Goal: Navigation & Orientation: Find specific page/section

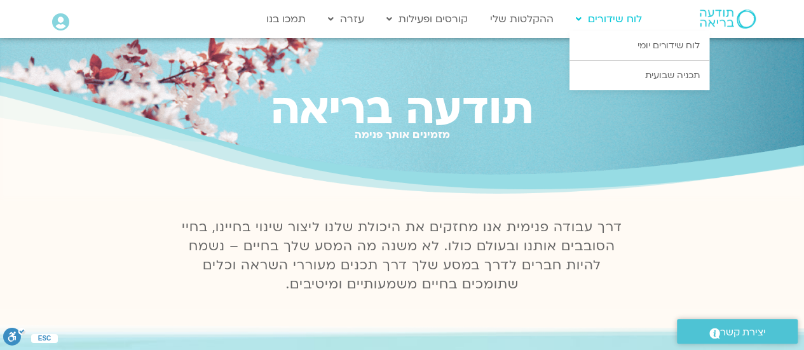
click at [611, 18] on link "לוח שידורים" at bounding box center [608, 19] width 79 height 24
click at [639, 43] on link "לוח שידורים יומי" at bounding box center [639, 45] width 140 height 29
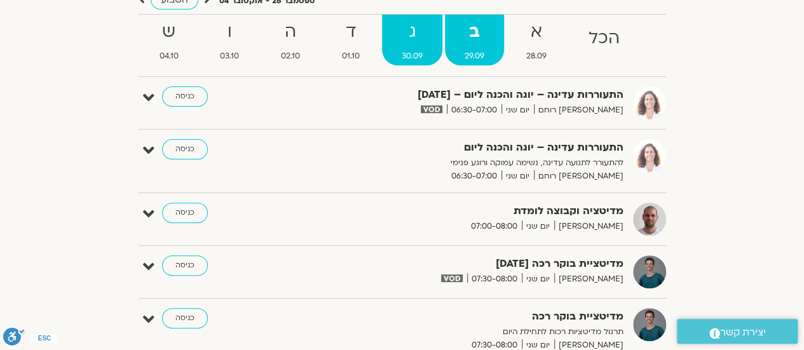
click at [412, 34] on strong "ג" at bounding box center [412, 32] width 60 height 29
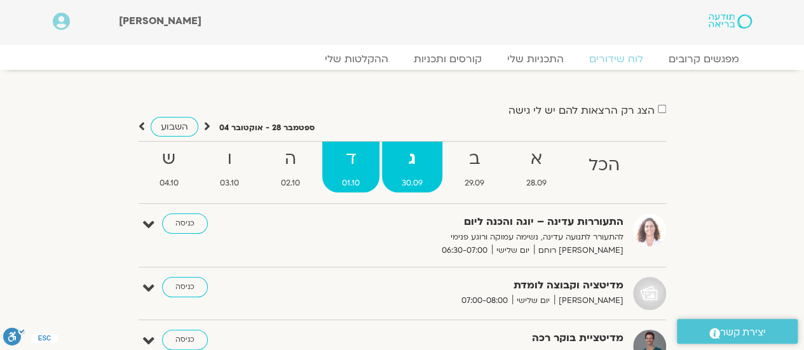
click at [351, 152] on strong "ד" at bounding box center [350, 159] width 57 height 29
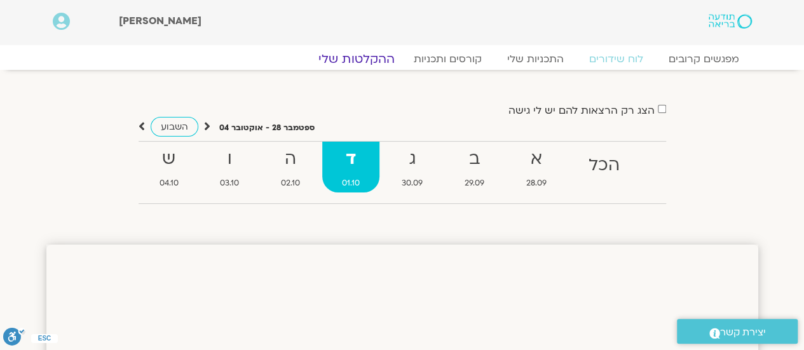
click at [376, 62] on link "ההקלטות שלי" at bounding box center [356, 58] width 107 height 15
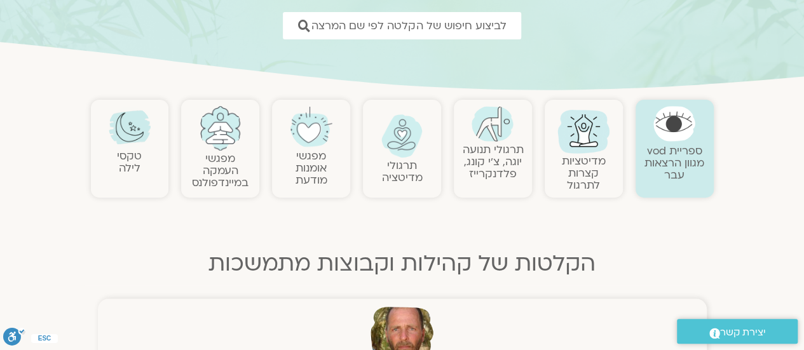
click at [520, 169] on h2 "תרגולי תנועה יוגה, צ׳י קונג, פלדנקרייז" at bounding box center [492, 162] width 65 height 36
click at [491, 148] on link "תרגולי תנועה יוגה, צ׳י קונג, פלדנקרייז" at bounding box center [492, 161] width 61 height 39
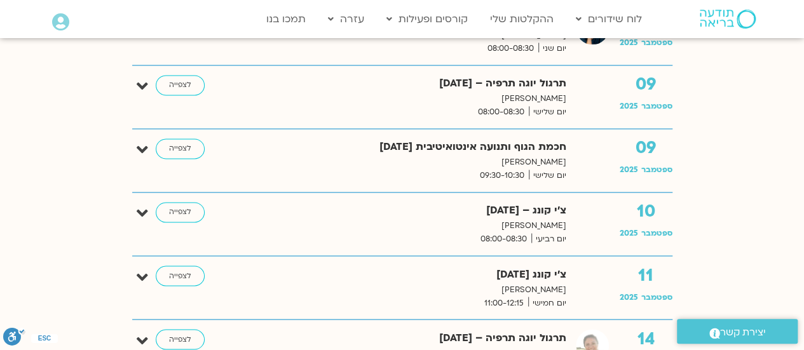
scroll to position [508, 0]
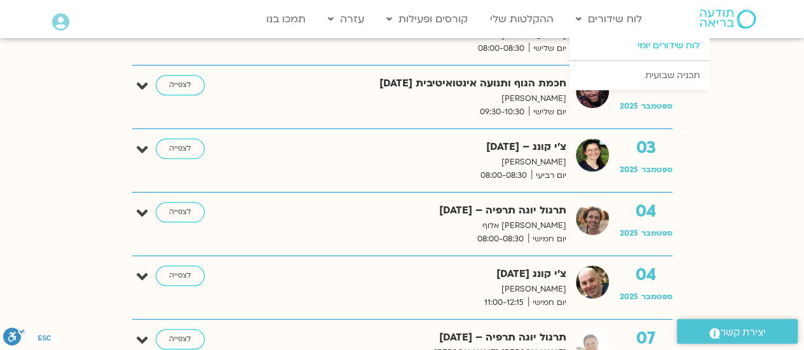
click at [630, 41] on link "לוח שידורים יומי" at bounding box center [639, 45] width 140 height 29
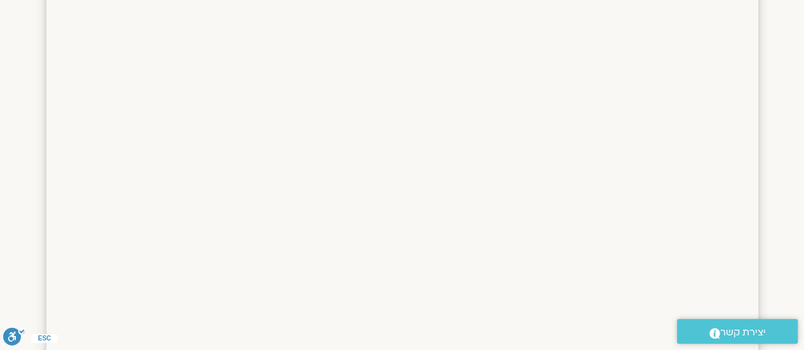
scroll to position [1115, 0]
